Goal: Task Accomplishment & Management: Manage account settings

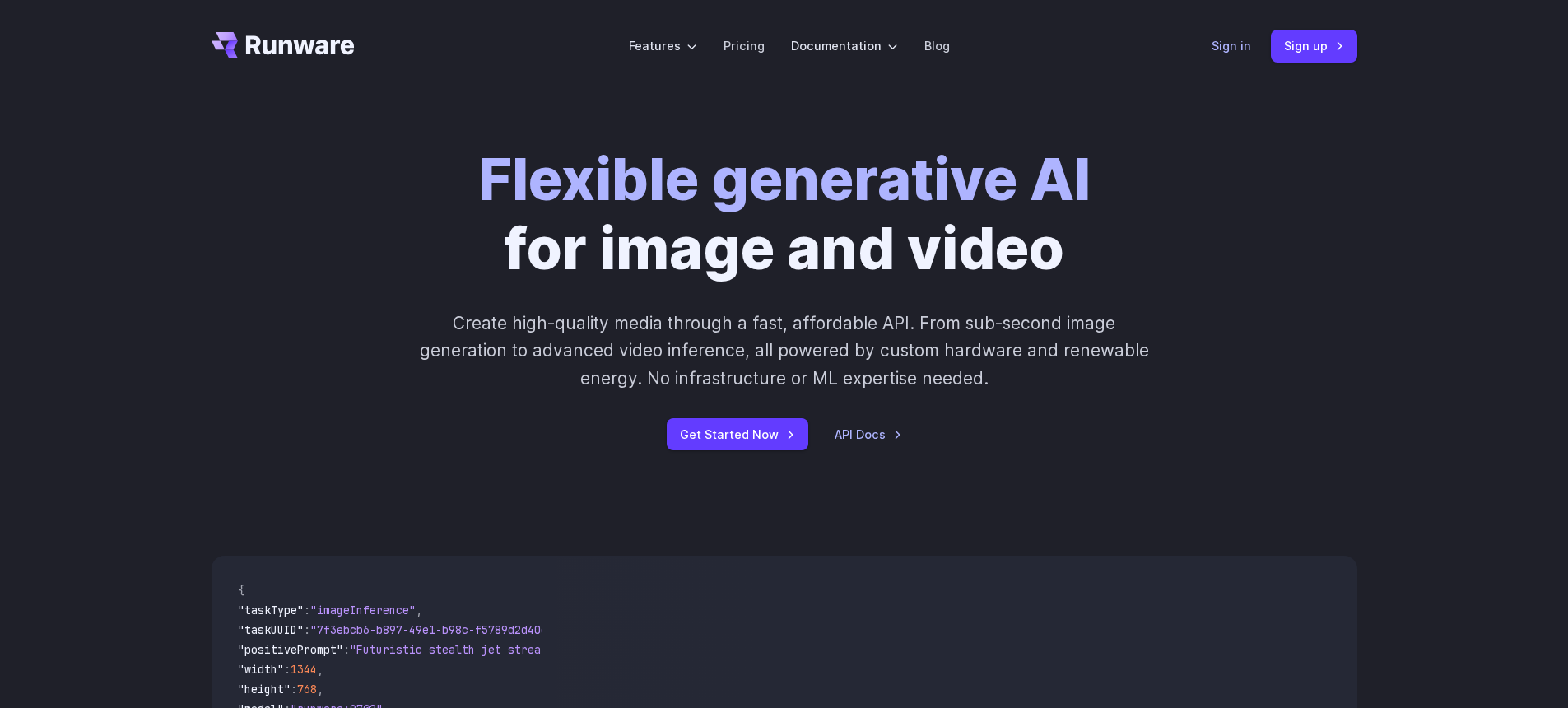
click at [1231, 48] on link "Sign in" at bounding box center [1232, 45] width 39 height 19
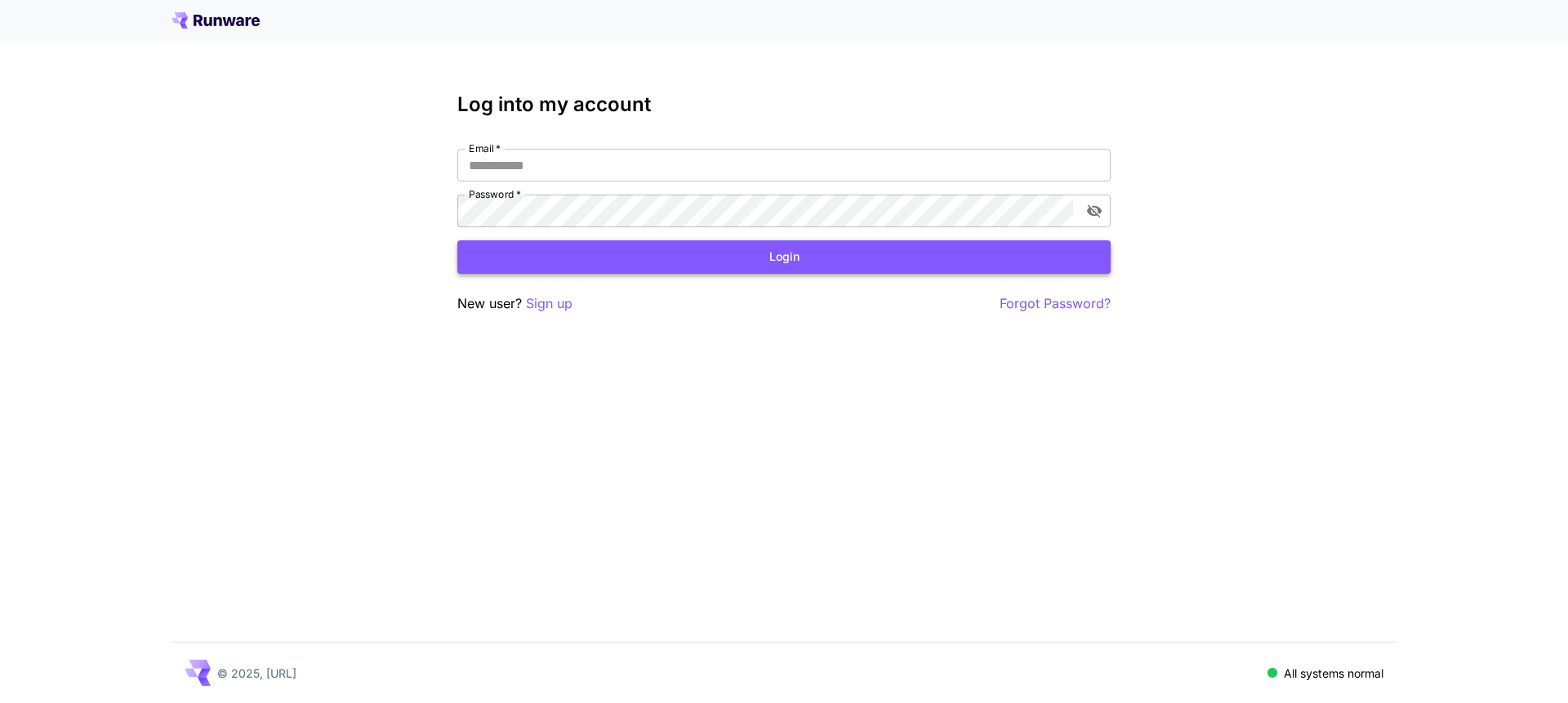
type input "**********"
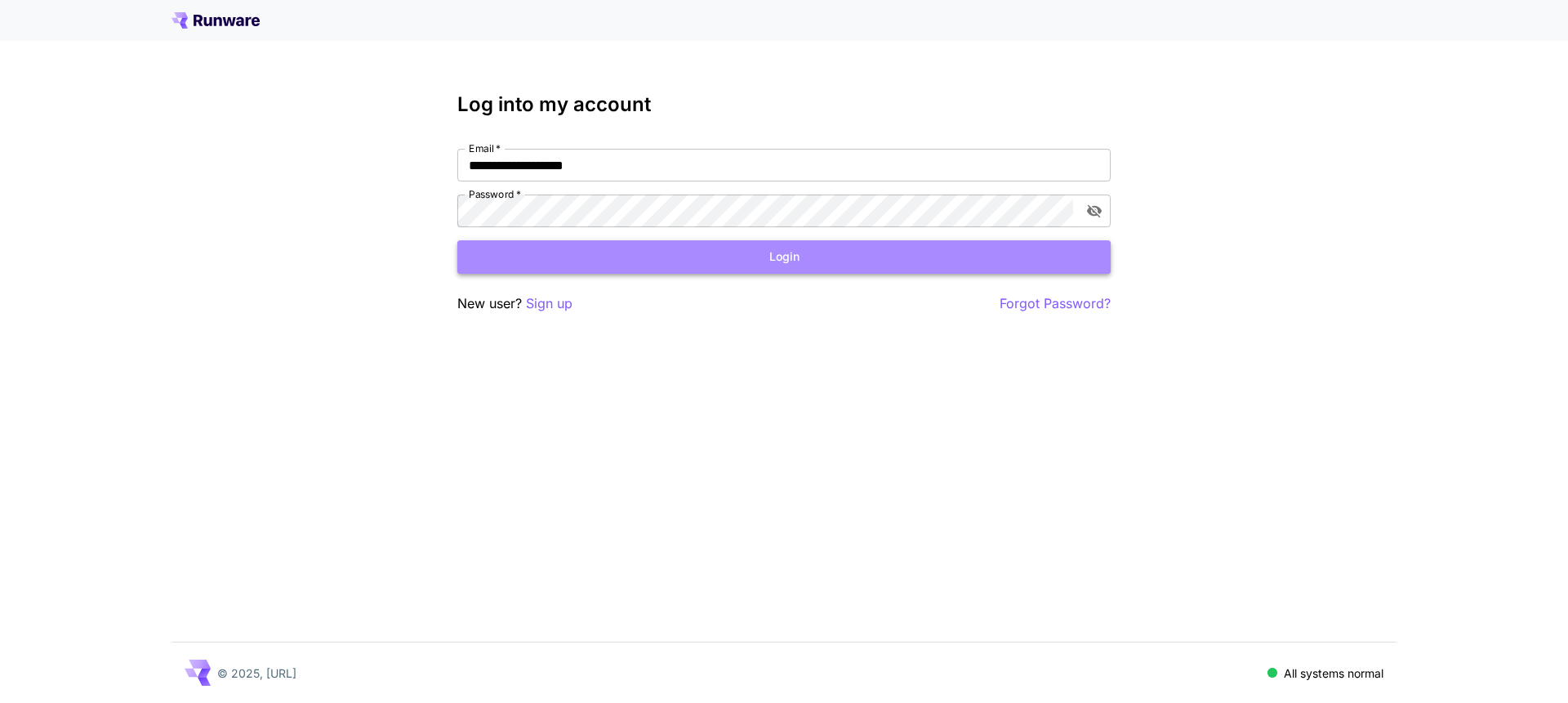
click at [670, 258] on button "Login" at bounding box center [784, 257] width 654 height 33
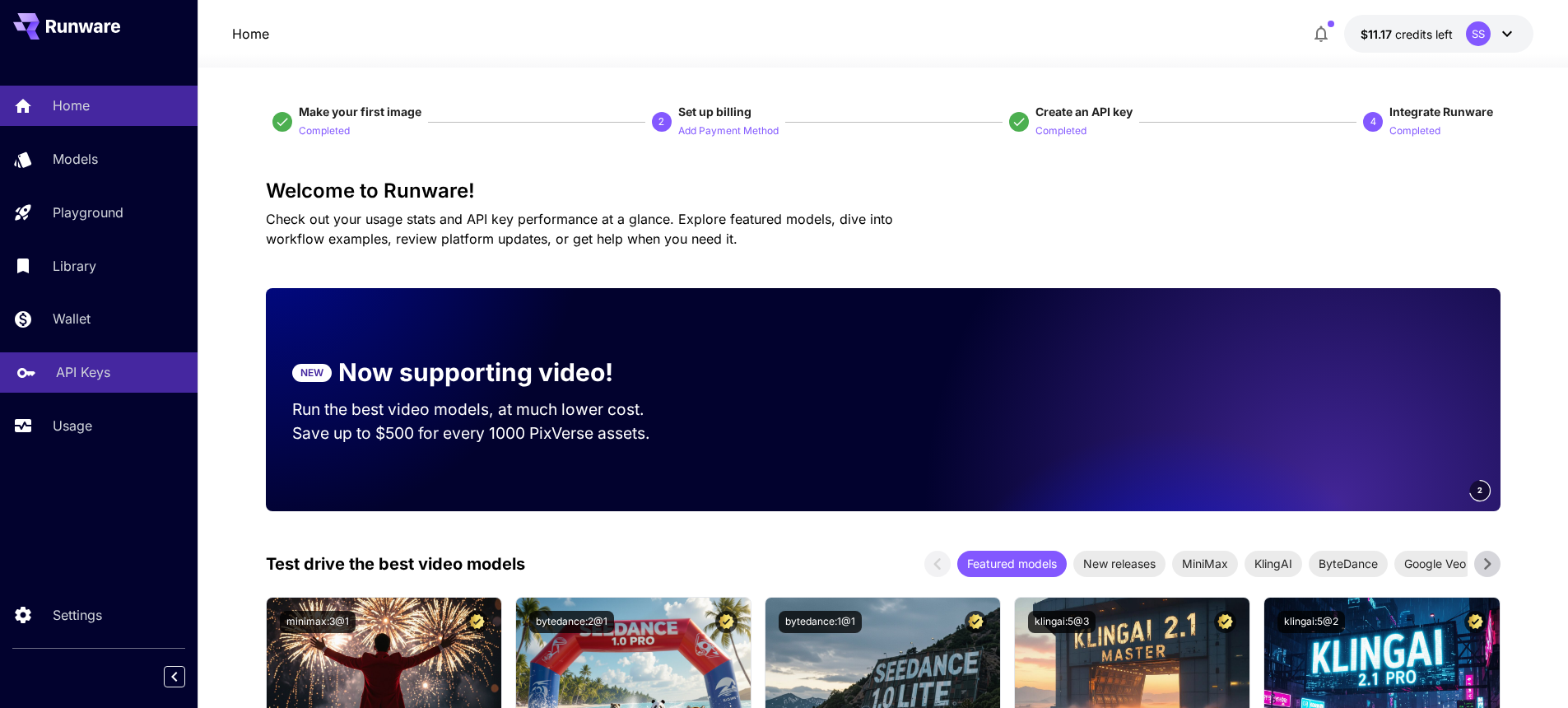
click at [96, 375] on p "API Keys" at bounding box center [83, 372] width 54 height 20
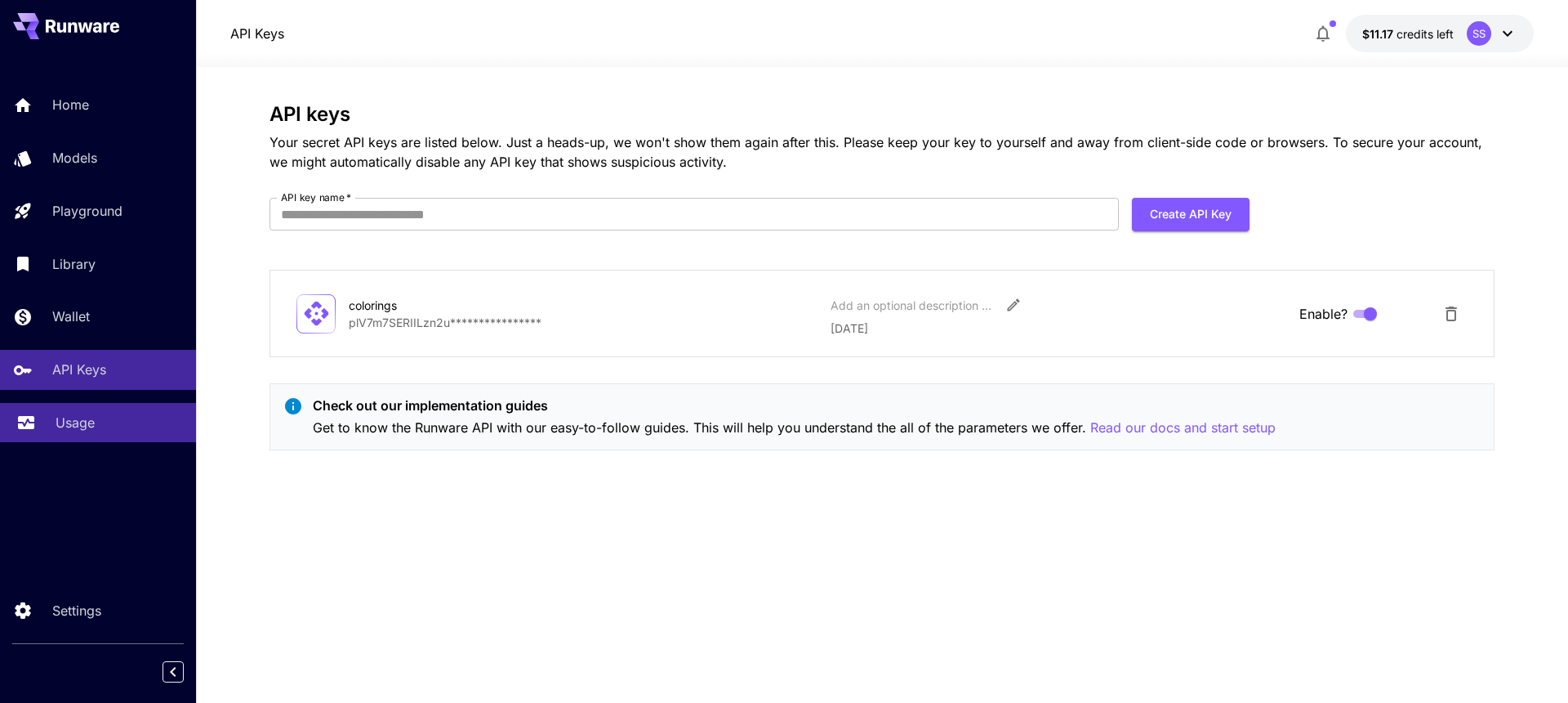
click at [83, 411] on link "Usage" at bounding box center [98, 423] width 196 height 40
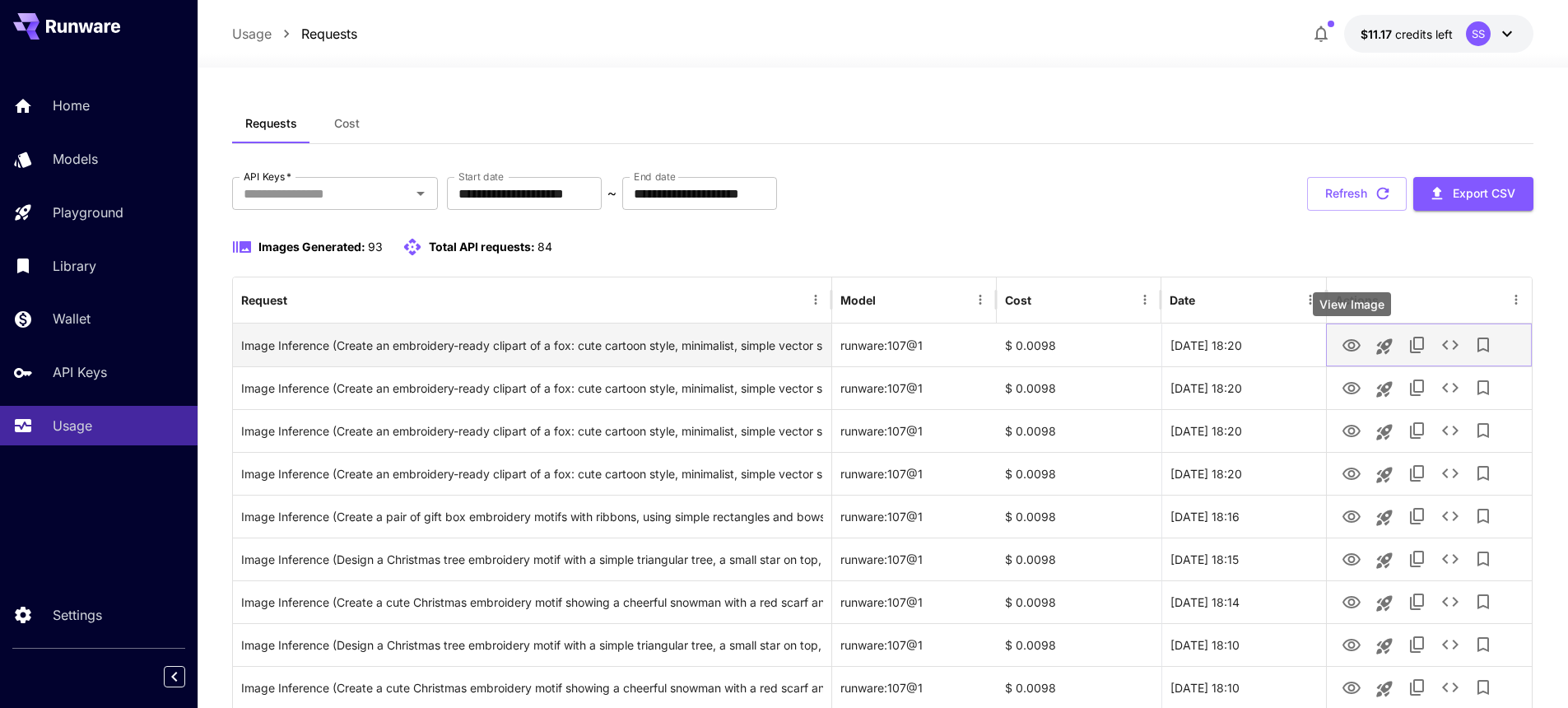
click at [1351, 346] on icon "View Image" at bounding box center [1352, 345] width 20 height 20
